Goal: Entertainment & Leisure: Consume media (video, audio)

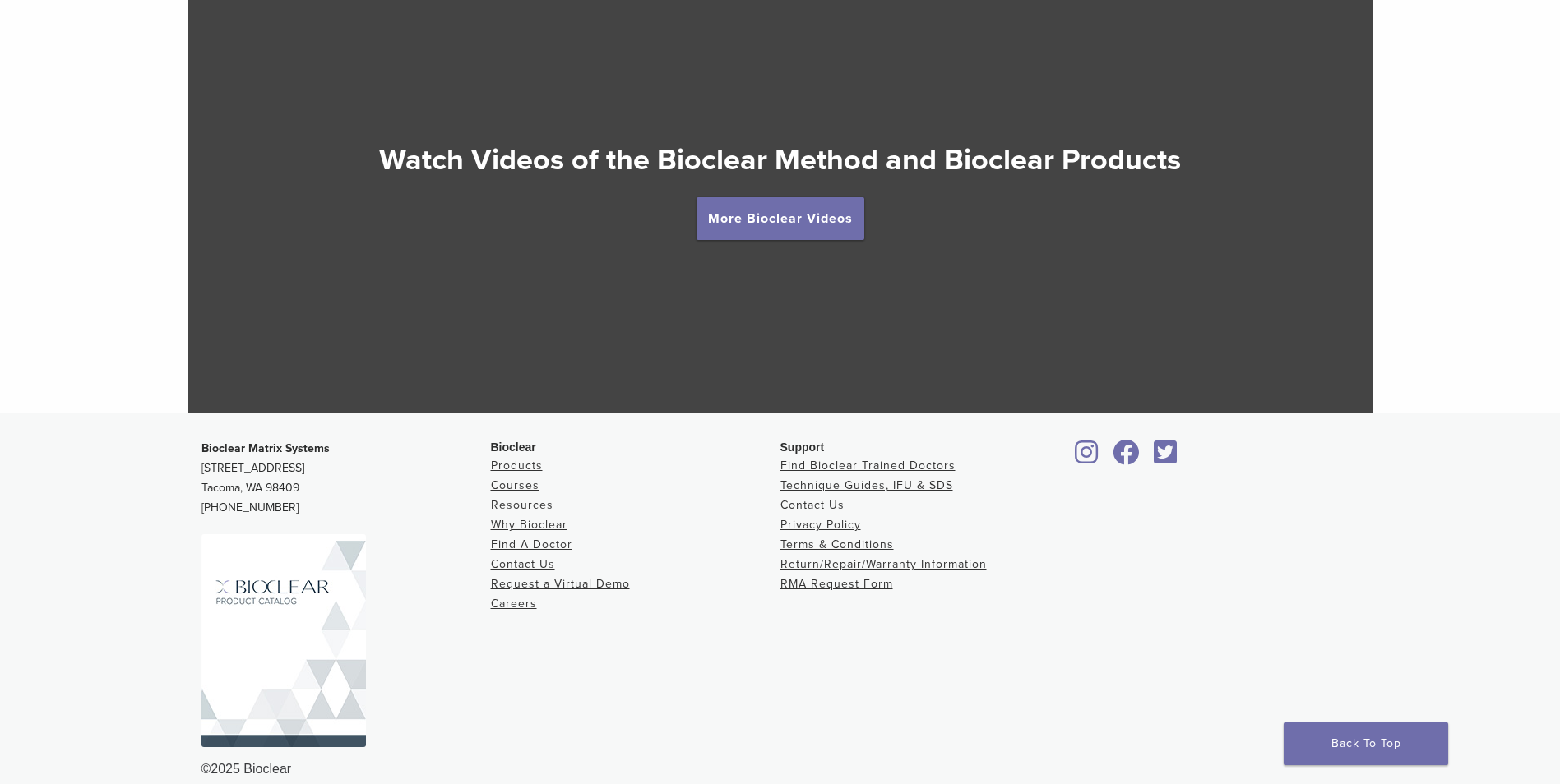
scroll to position [3068, 0]
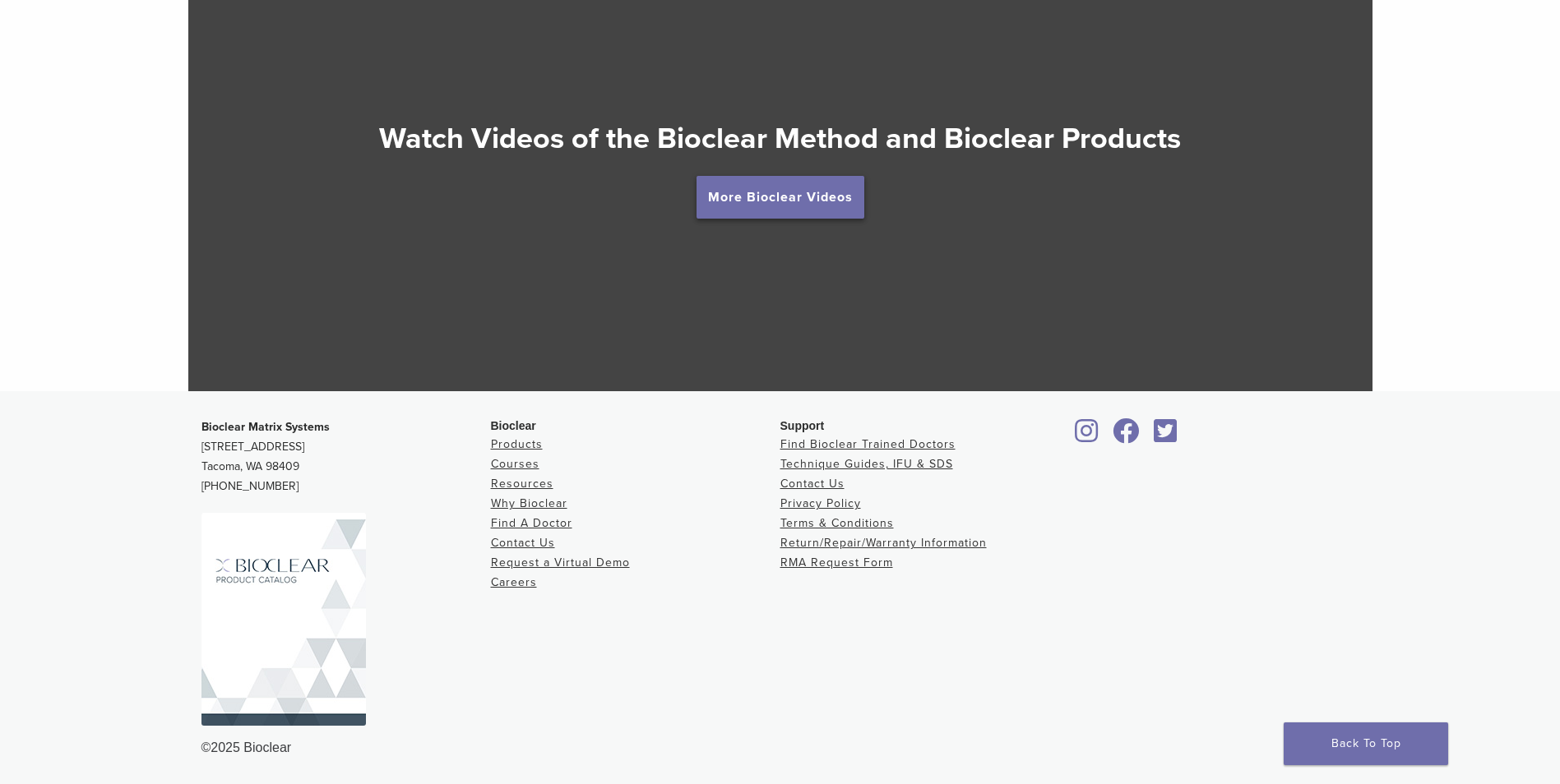
click at [770, 198] on link "More Bioclear Videos" at bounding box center [780, 197] width 168 height 43
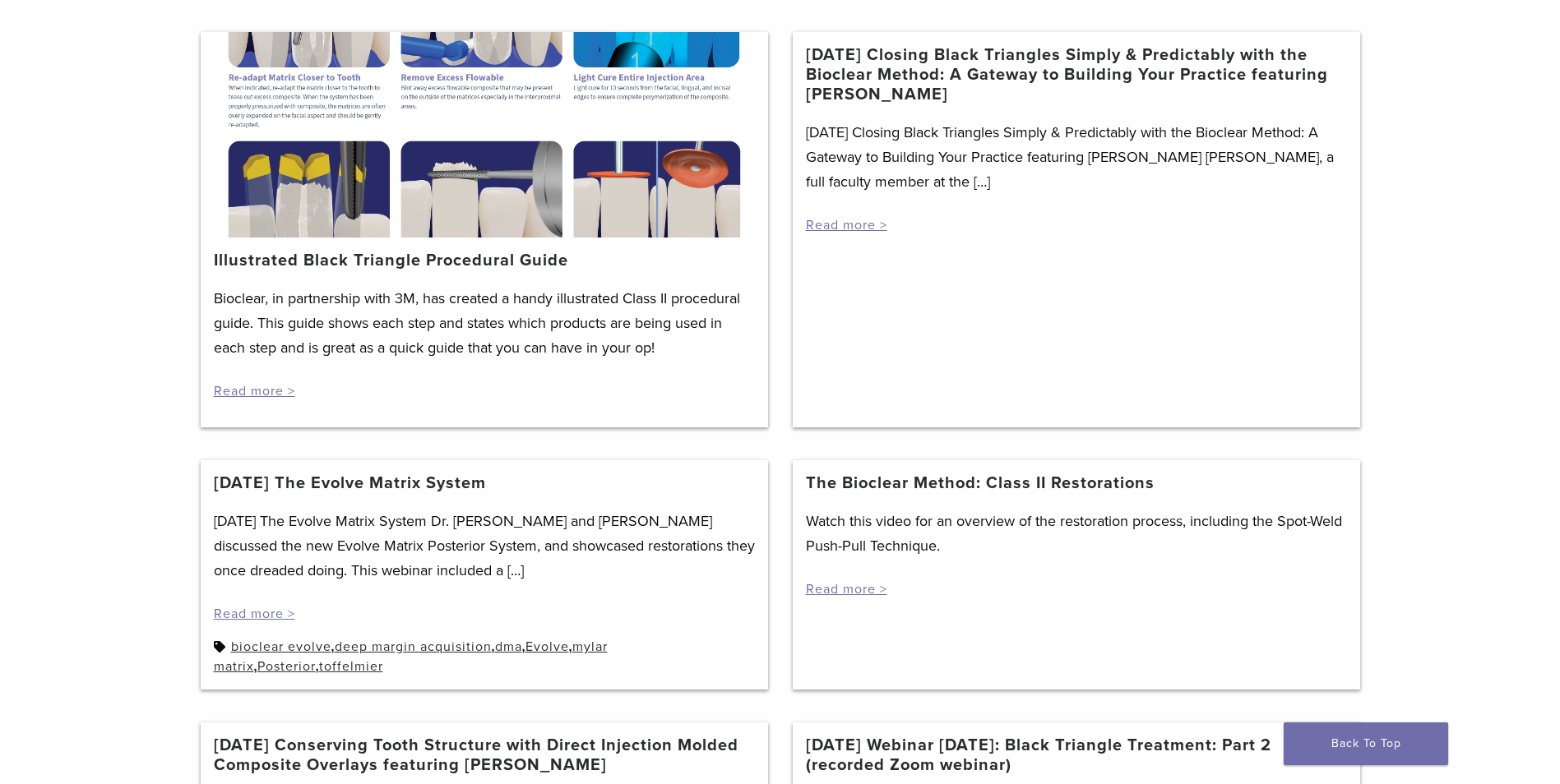
scroll to position [246, 0]
